Goal: Task Accomplishment & Management: Manage account settings

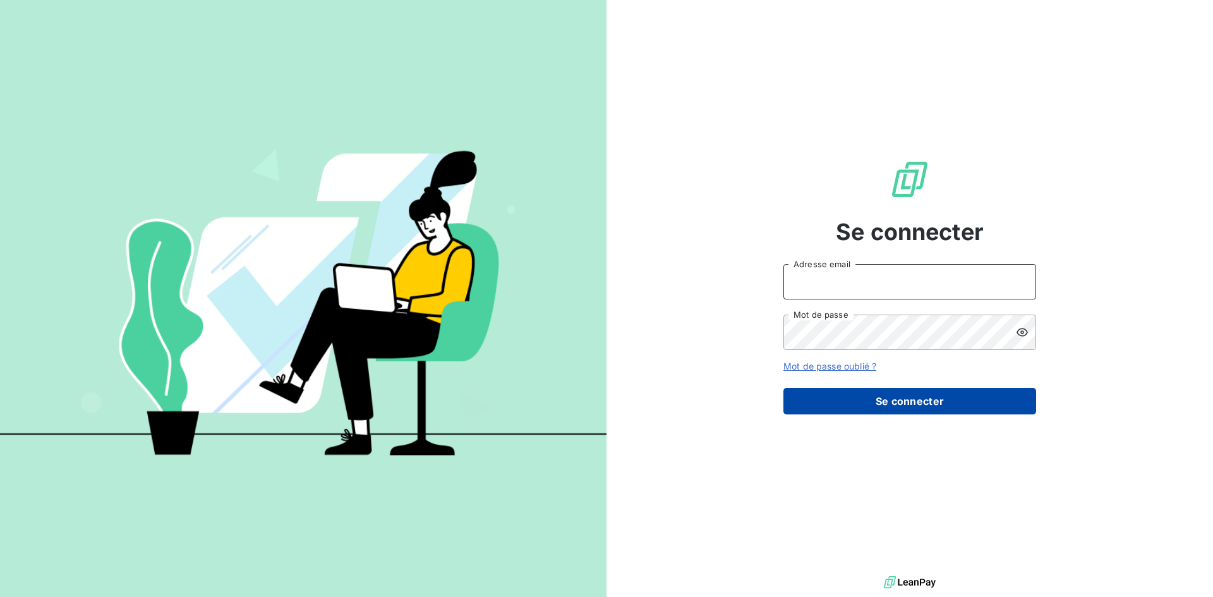
type input "[EMAIL_ADDRESS][DOMAIN_NAME]"
click at [906, 402] on button "Se connecter" at bounding box center [909, 401] width 253 height 27
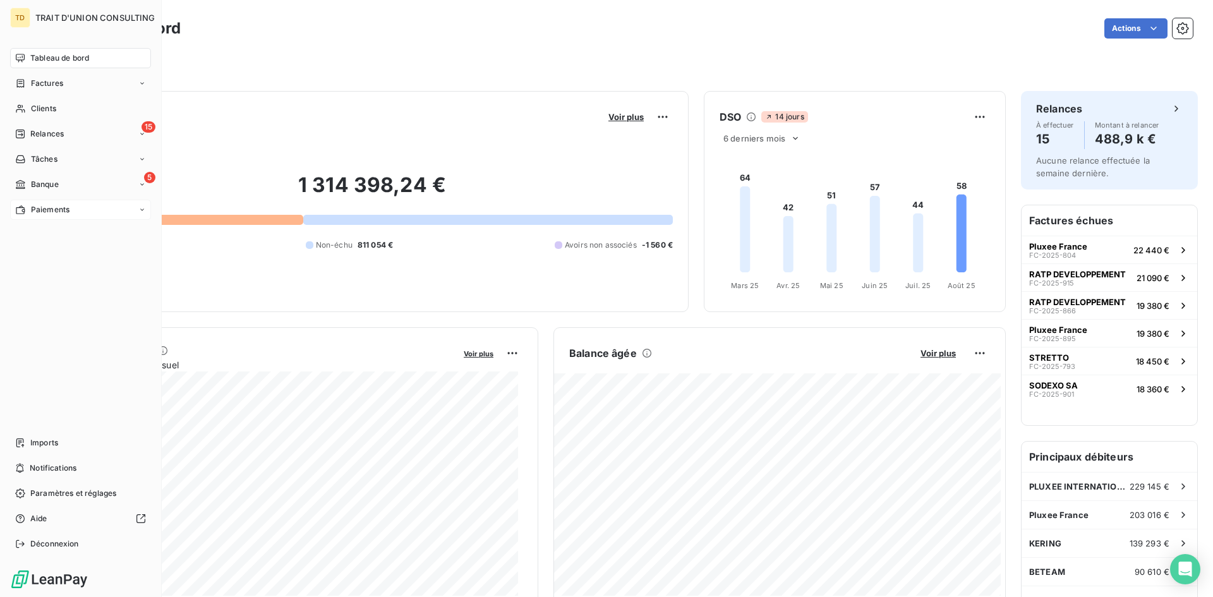
click at [35, 211] on span "Paiements" at bounding box center [50, 209] width 39 height 11
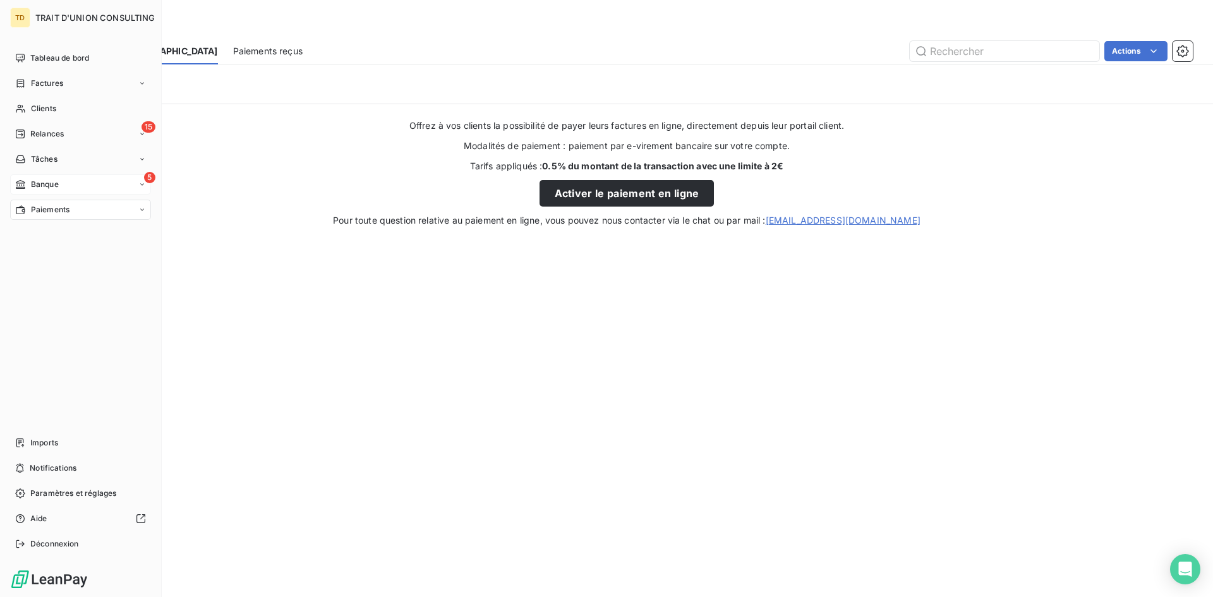
click at [48, 184] on span "Banque" at bounding box center [45, 184] width 28 height 11
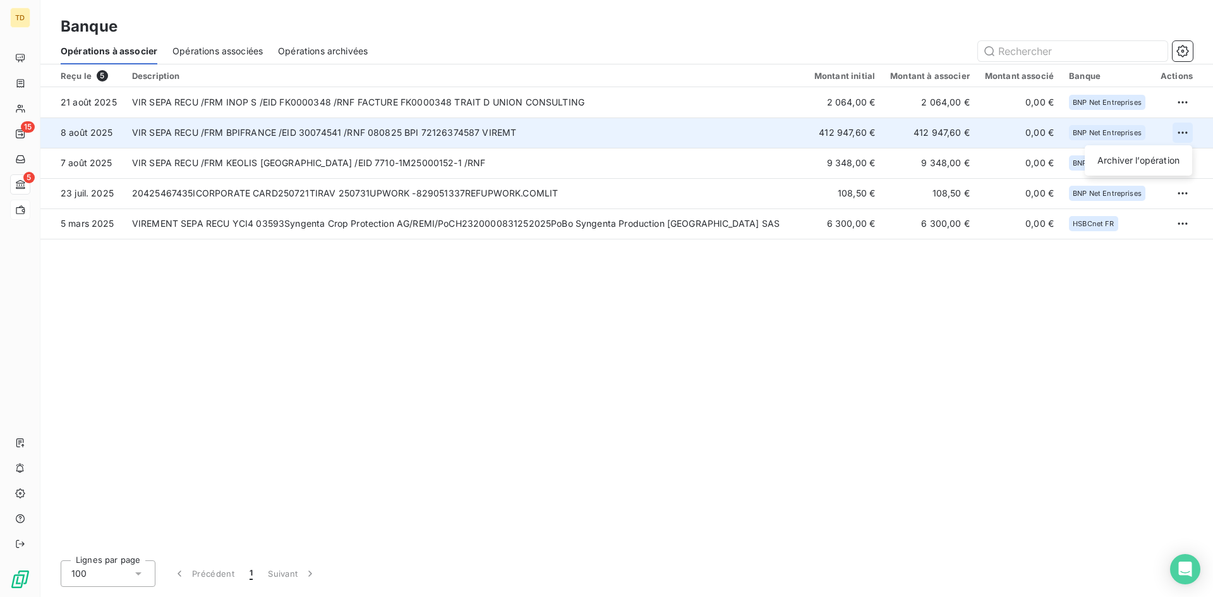
click at [1182, 132] on html "TD 15 5 Banque Opérations à associer Opérations associées Opérations archivées …" at bounding box center [606, 298] width 1213 height 597
click at [1174, 159] on div "Archiver l’opération" at bounding box center [1138, 160] width 97 height 20
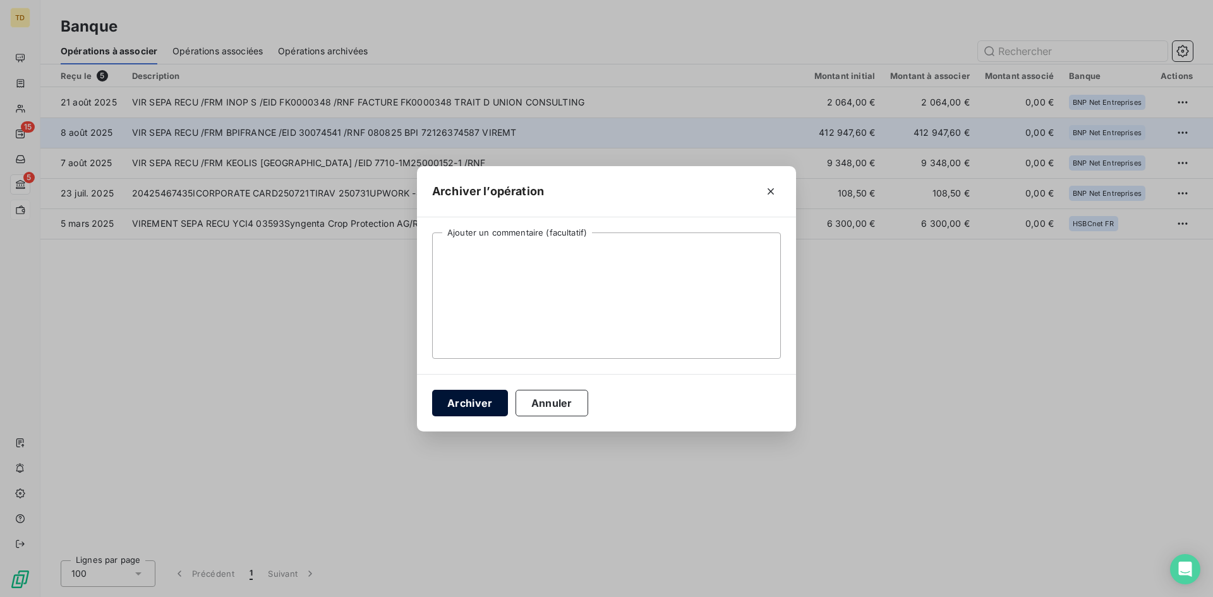
click at [441, 407] on button "Archiver" at bounding box center [470, 403] width 76 height 27
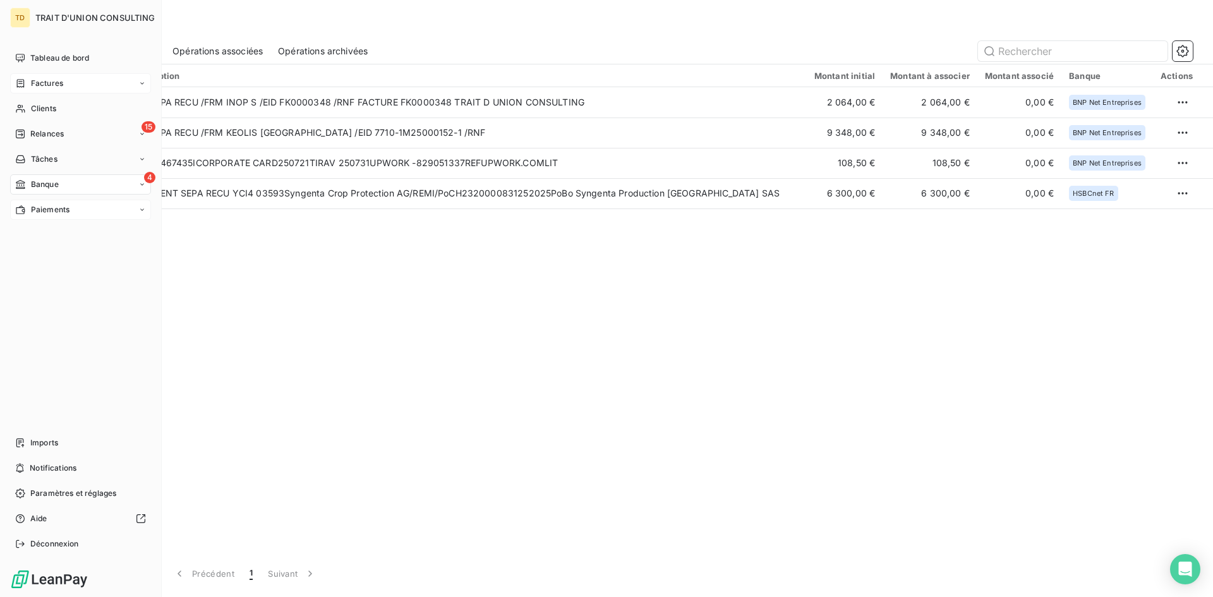
click at [44, 89] on div "Factures" at bounding box center [80, 83] width 141 height 20
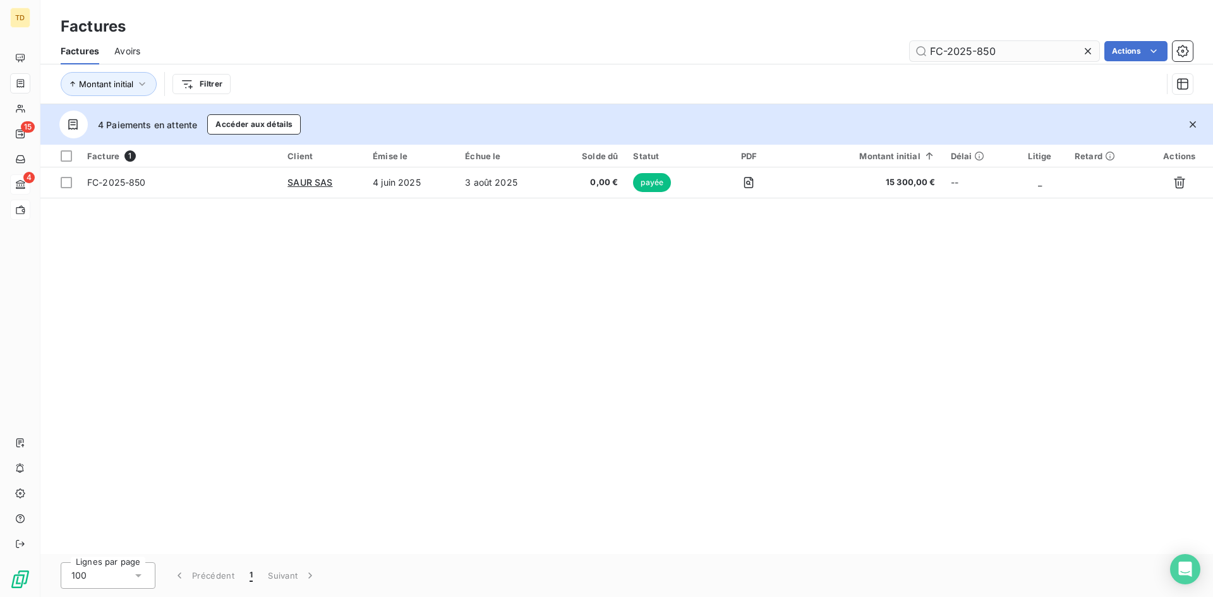
drag, startPoint x: 1018, startPoint y: 54, endPoint x: 974, endPoint y: 54, distance: 43.6
click at [974, 54] on input "FC-2025-850" at bounding box center [1004, 51] width 189 height 20
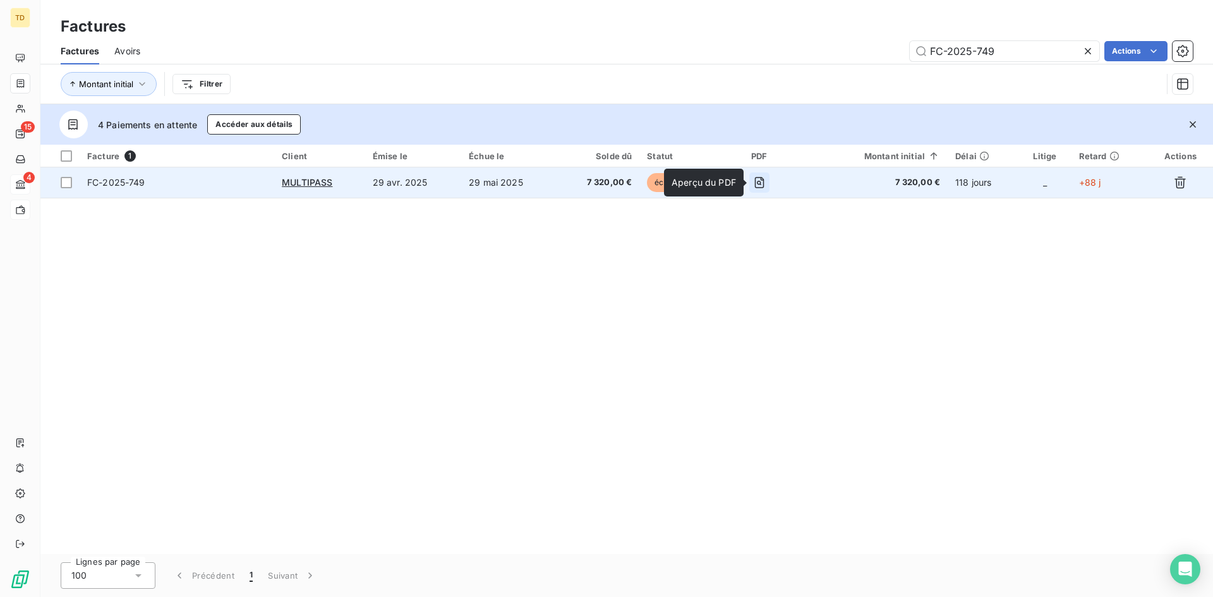
type input "FC-2025-749"
click at [759, 181] on icon "button" at bounding box center [759, 182] width 13 height 13
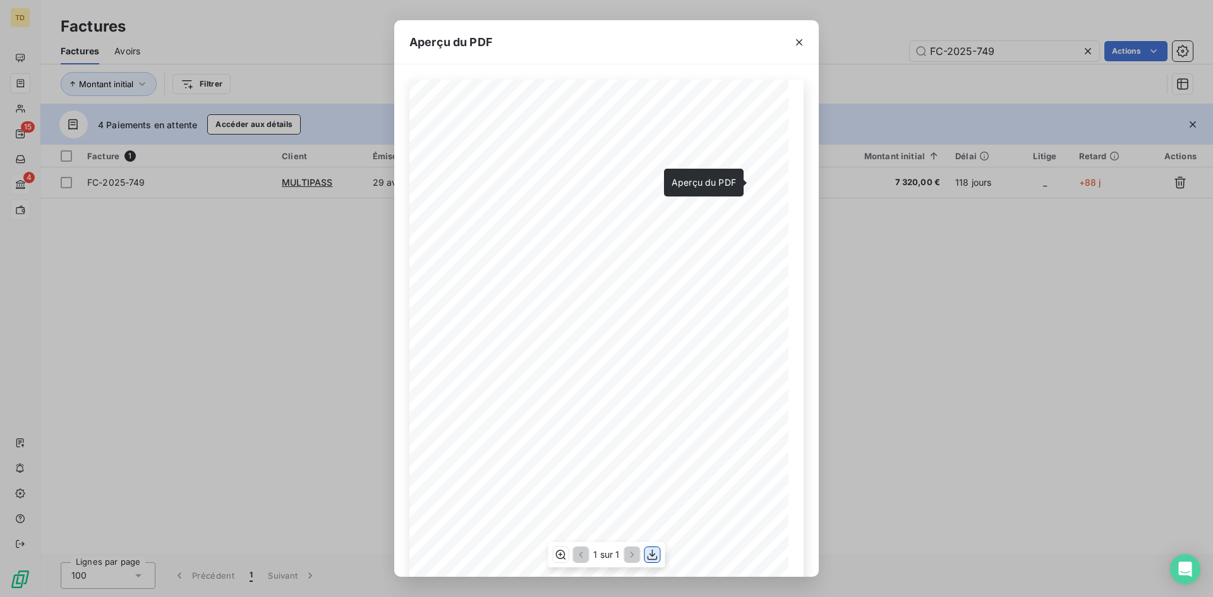
click at [647, 554] on icon "button" at bounding box center [652, 554] width 13 height 13
